Goal: Find contact information: Find contact information

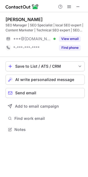
scroll to position [126, 88]
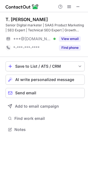
scroll to position [126, 88]
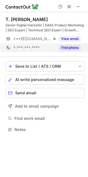
click at [74, 44] on div "Find phone" at bounding box center [68, 47] width 25 height 9
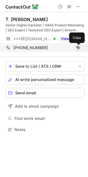
click at [80, 47] on span at bounding box center [78, 48] width 4 height 4
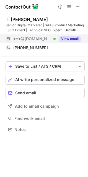
click at [72, 36] on div "View email" at bounding box center [68, 38] width 25 height 9
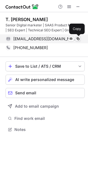
click at [80, 39] on span at bounding box center [78, 39] width 4 height 4
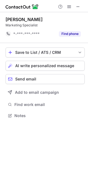
scroll to position [112, 88]
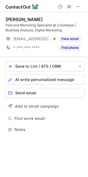
scroll to position [126, 88]
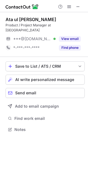
scroll to position [121, 88]
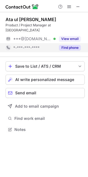
click at [67, 45] on button "Find phone" at bounding box center [70, 48] width 22 height 6
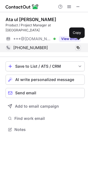
click at [76, 46] on span at bounding box center [78, 48] width 4 height 4
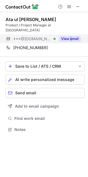
drag, startPoint x: 71, startPoint y: 28, endPoint x: 69, endPoint y: 31, distance: 3.7
click at [69, 31] on div "Ata ul Mohsin Product / Project Manager at Crawlbase ***@gmail.com Verified Vie…" at bounding box center [45, 35] width 79 height 36
click at [69, 34] on div "View email" at bounding box center [68, 38] width 25 height 9
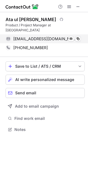
click at [77, 34] on div "mohcinshah@gmail.com Verified Send email Copy" at bounding box center [44, 38] width 76 height 9
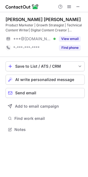
scroll to position [126, 88]
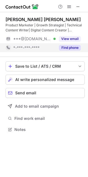
click at [73, 48] on button "Find phone" at bounding box center [70, 48] width 22 height 6
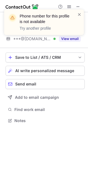
scroll to position [117, 88]
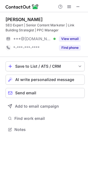
scroll to position [126, 88]
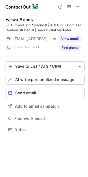
scroll to position [126, 88]
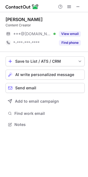
scroll to position [121, 88]
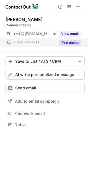
click at [65, 41] on button "Find phone" at bounding box center [70, 43] width 22 height 6
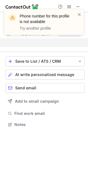
scroll to position [112, 88]
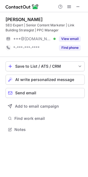
scroll to position [126, 88]
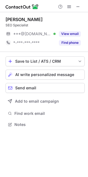
scroll to position [121, 88]
